Goal: Information Seeking & Learning: Learn about a topic

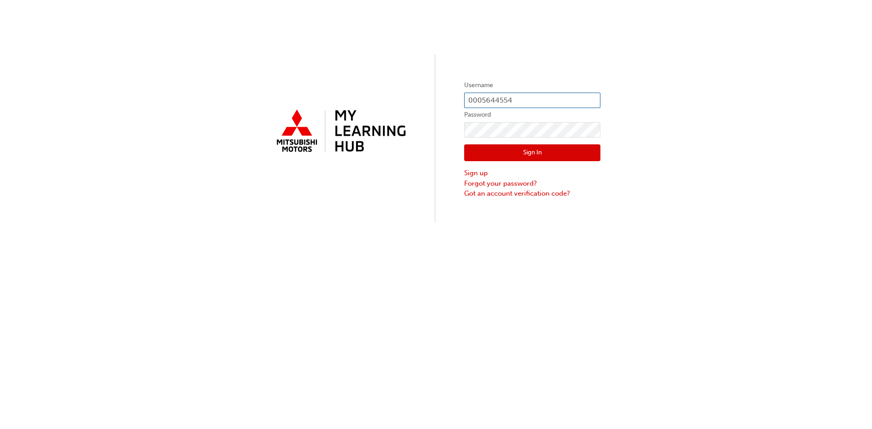
click at [512, 99] on input "0005644554" at bounding box center [532, 100] width 136 height 15
type input "0"
type input "0005876860"
click button "Sign In" at bounding box center [532, 152] width 136 height 17
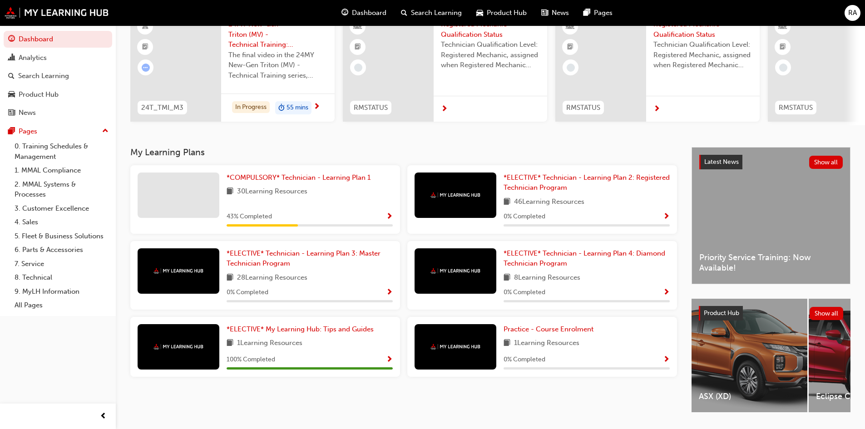
scroll to position [68, 0]
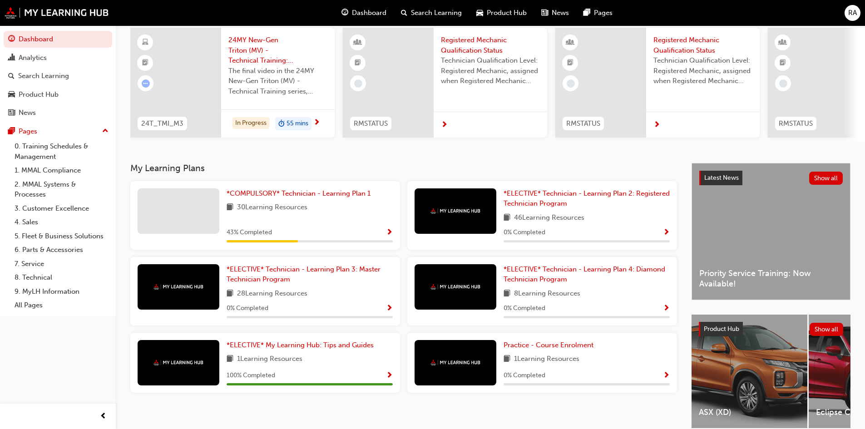
click at [301, 225] on div "*COMPULSORY* Technician - Learning Plan 1 30 Learning Resources 43 % Completed" at bounding box center [310, 216] width 166 height 54
click at [202, 221] on div at bounding box center [179, 211] width 82 height 45
click at [269, 235] on span "43 % Completed" at bounding box center [249, 233] width 45 height 10
click at [388, 235] on span "Show Progress" at bounding box center [389, 233] width 7 height 8
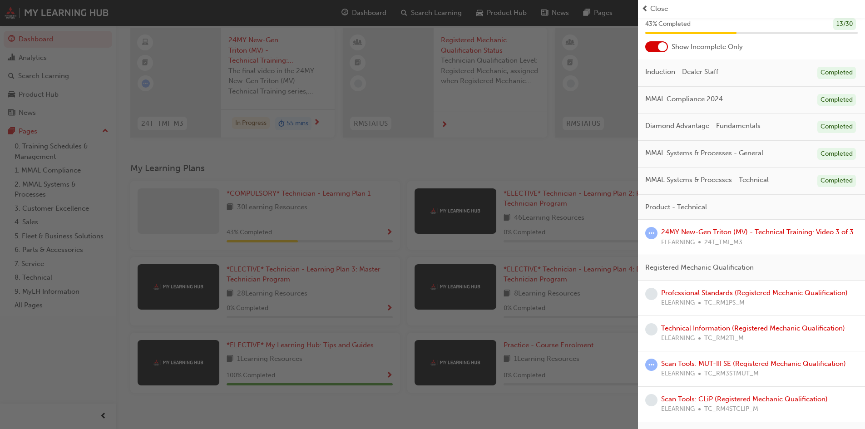
scroll to position [45, 0]
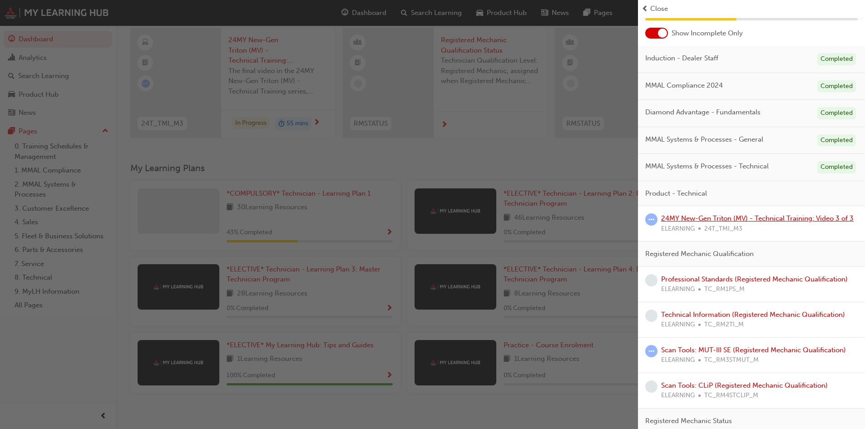
click at [713, 218] on link "24MY New-Gen Triton (MV) - Technical Training: Video 3 of 3" at bounding box center [757, 218] width 193 height 8
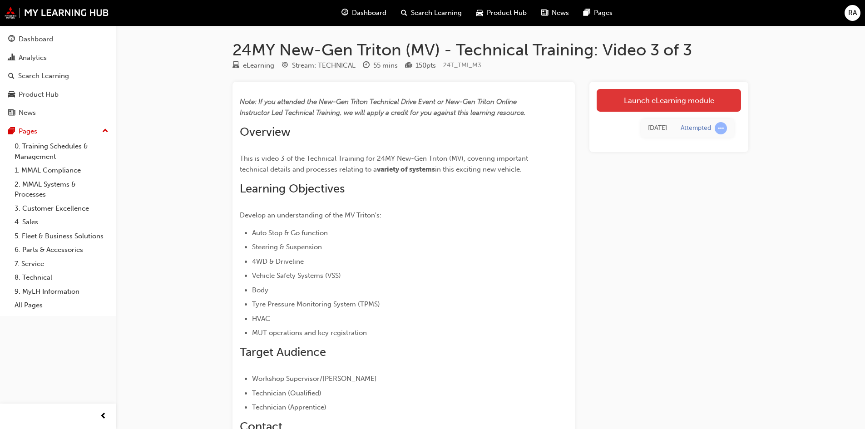
click at [644, 96] on link "Launch eLearning module" at bounding box center [669, 100] width 144 height 23
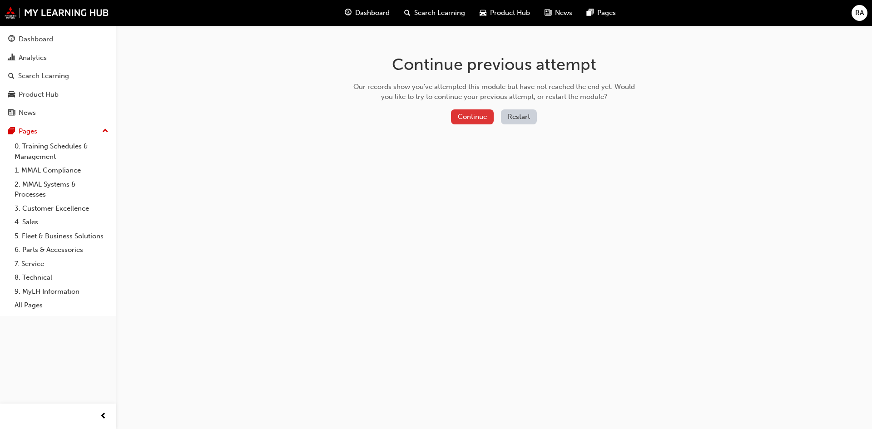
click at [474, 118] on button "Continue" at bounding box center [472, 116] width 43 height 15
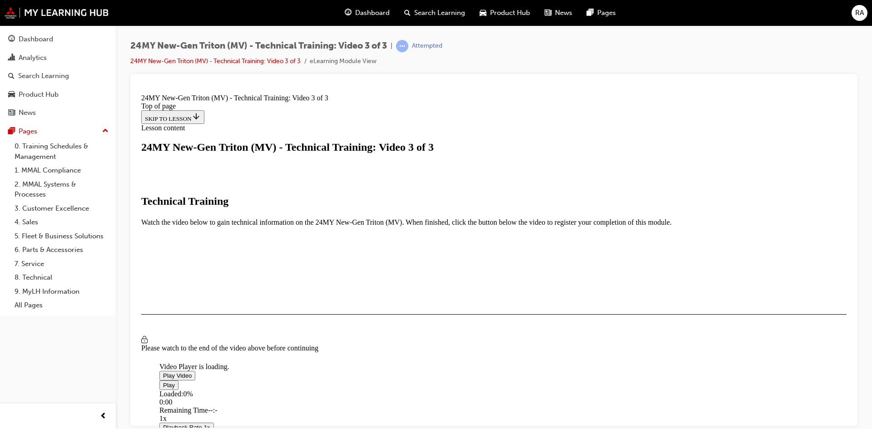
scroll to position [214, 0]
click at [163, 372] on span "Video player" at bounding box center [163, 375] width 0 height 7
click at [296, 353] on video "Video player" at bounding box center [227, 318] width 136 height 68
click at [163, 372] on span "Video player" at bounding box center [163, 375] width 0 height 7
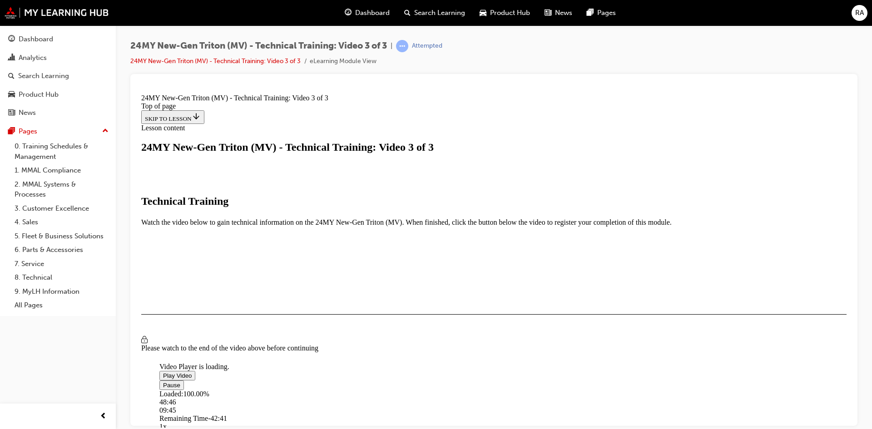
scroll to position [105, 0]
click at [296, 284] on video "Video player" at bounding box center [227, 318] width 136 height 68
click at [163, 372] on span "Video player" at bounding box center [163, 375] width 0 height 7
click at [333, 397] on div "Loaded : 100.00% 09:12 09:55" at bounding box center [595, 402] width 873 height 25
click at [329, 398] on div "08:33" at bounding box center [595, 402] width 873 height 8
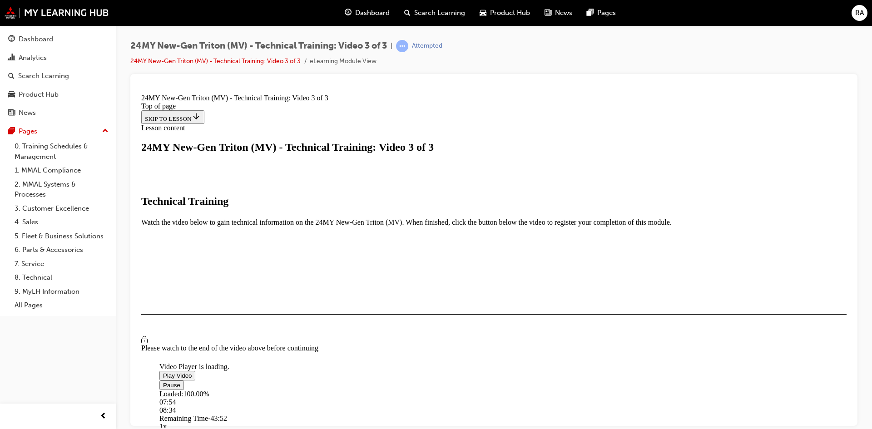
click at [302, 406] on div "08:34" at bounding box center [230, 410] width 143 height 8
click at [319, 399] on div "07:03" at bounding box center [595, 402] width 873 height 8
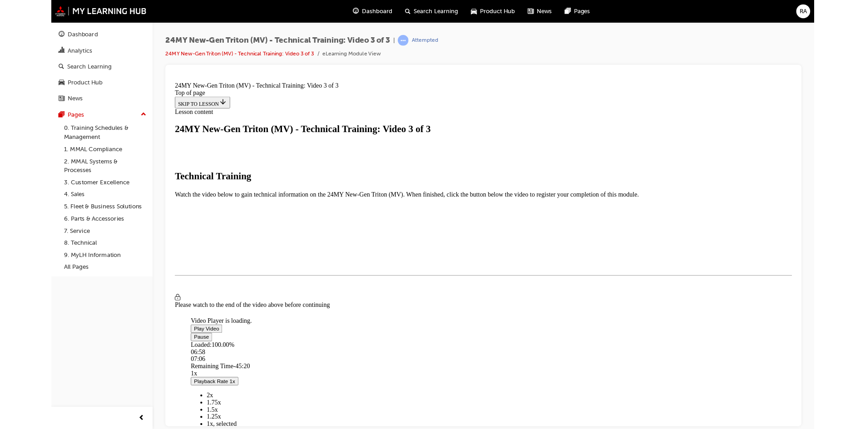
scroll to position [61, 0]
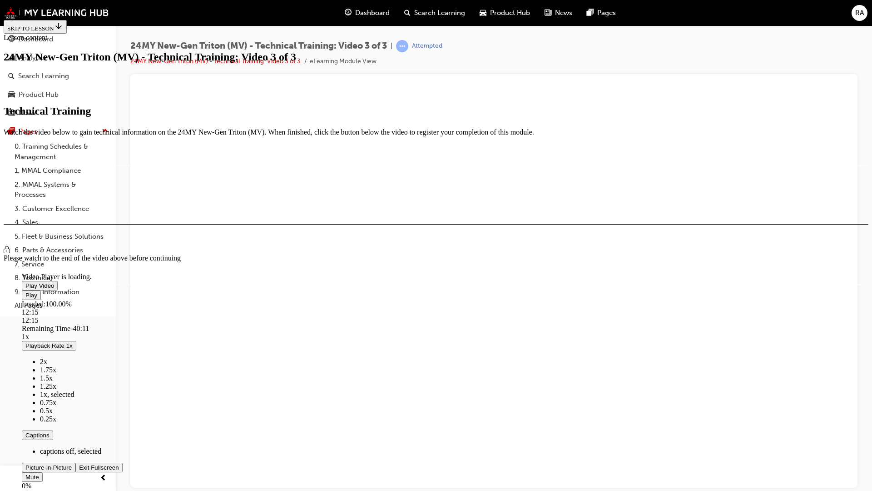
click at [199, 324] on div "Loaded : 100.00% 12:15 12:15" at bounding box center [458, 312] width 873 height 25
click at [158, 263] on video "Video player" at bounding box center [90, 228] width 136 height 68
click at [25, 282] on span "Video player" at bounding box center [25, 285] width 0 height 7
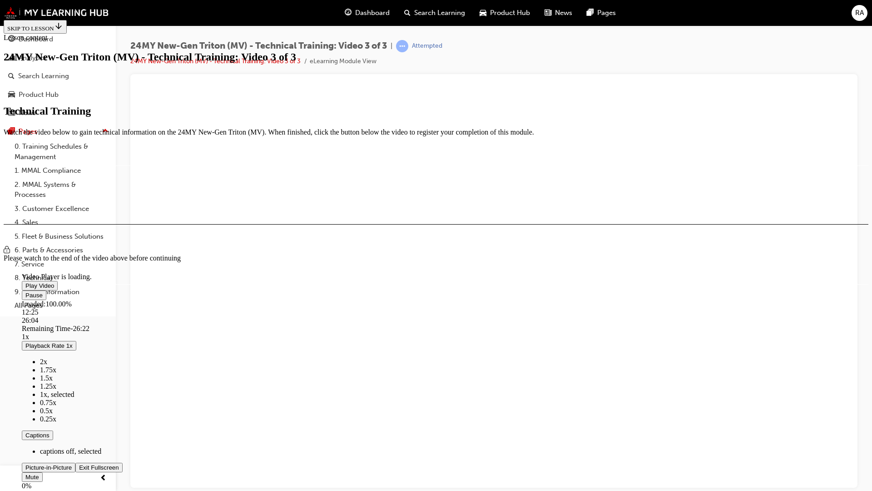
click at [158, 217] on video "Video player" at bounding box center [90, 228] width 136 height 68
click at [79, 429] on span "Video player" at bounding box center [79, 467] width 0 height 7
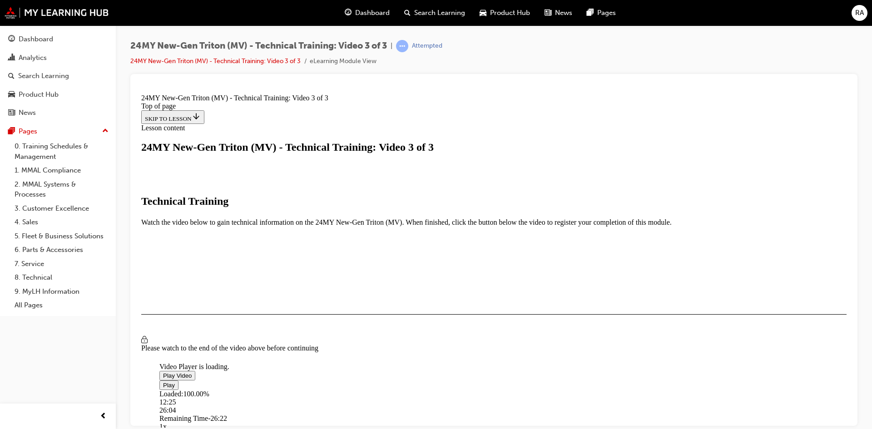
click at [859, 16] on span "RA" at bounding box center [859, 13] width 9 height 10
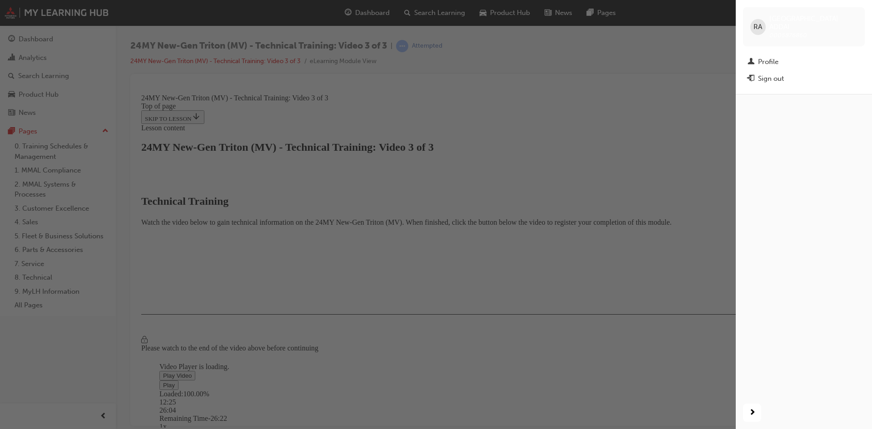
click at [62, 60] on div "button" at bounding box center [368, 214] width 736 height 429
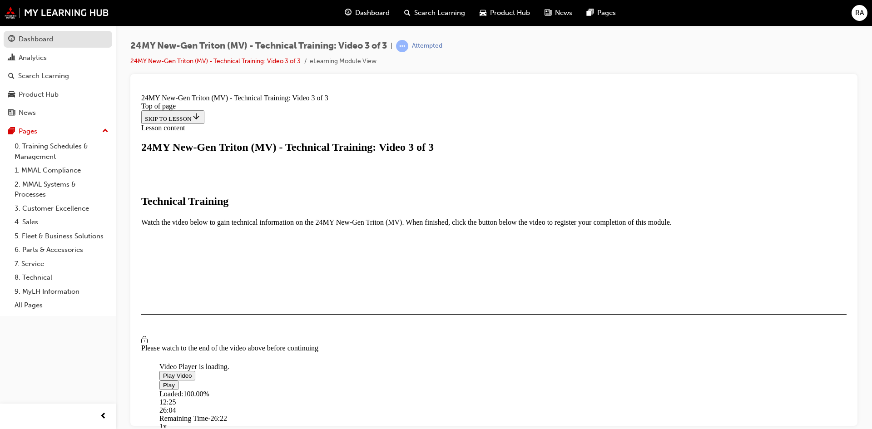
click at [32, 40] on div "Dashboard" at bounding box center [36, 39] width 35 height 10
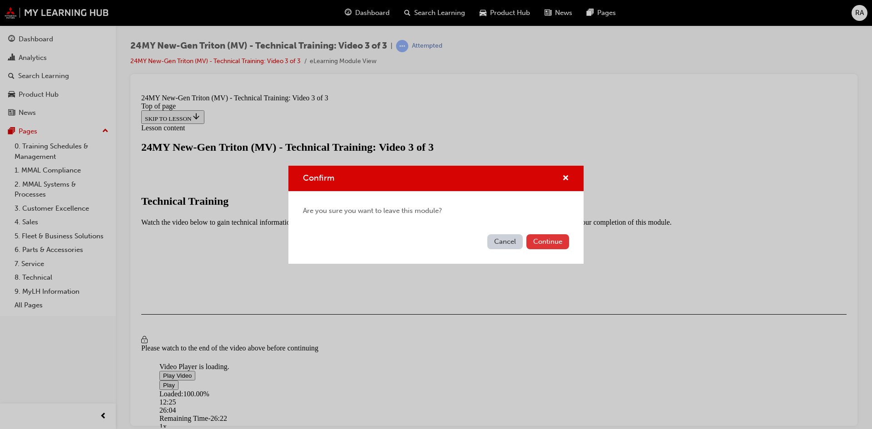
click at [540, 243] on button "Continue" at bounding box center [548, 241] width 43 height 15
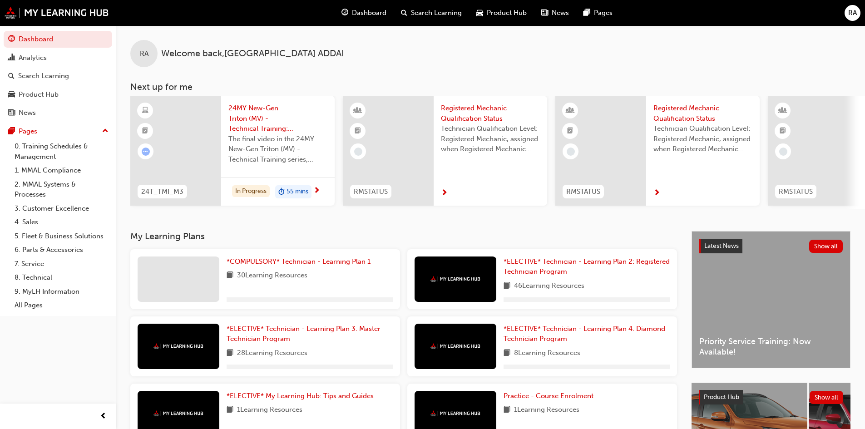
click at [849, 12] on span "RA" at bounding box center [853, 13] width 9 height 10
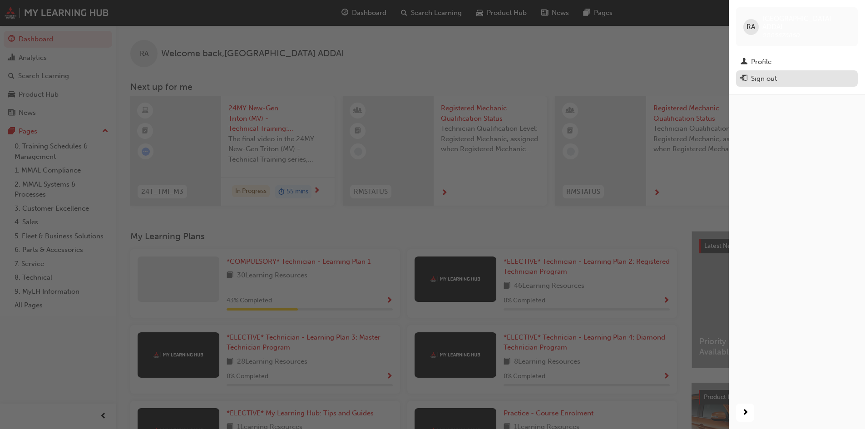
click at [763, 73] on div "Sign out" at bounding box center [797, 78] width 113 height 11
